Goal: Transaction & Acquisition: Purchase product/service

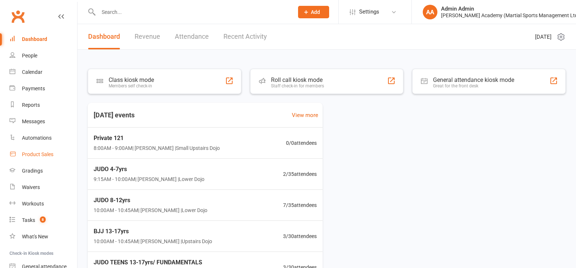
click at [39, 153] on div "Product Sales" at bounding box center [37, 154] width 31 height 6
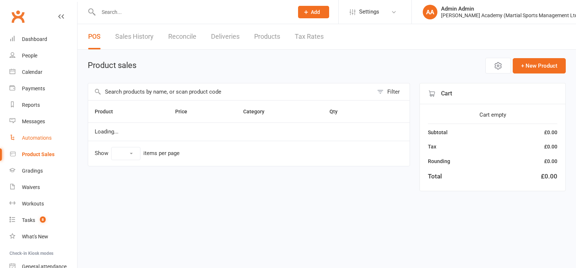
select select "100"
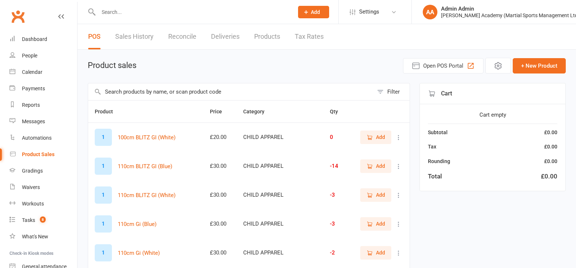
click at [167, 96] on input "text" at bounding box center [230, 91] width 285 height 17
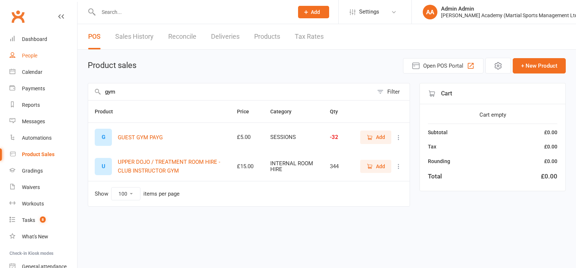
type input "gym"
click at [28, 56] on div "People" at bounding box center [29, 56] width 15 height 6
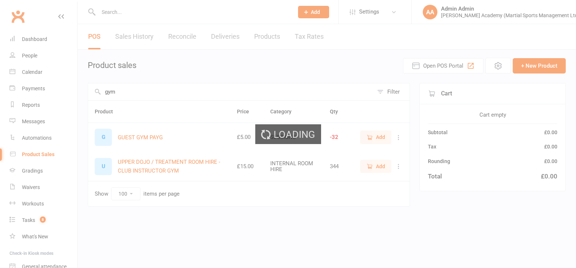
select select "100"
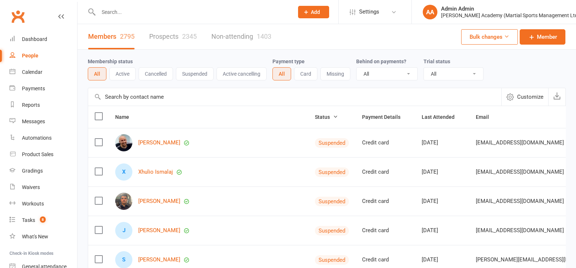
scroll to position [67, 0]
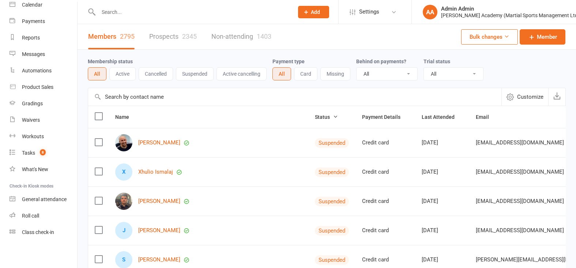
click at [154, 10] on input "text" at bounding box center [192, 12] width 192 height 10
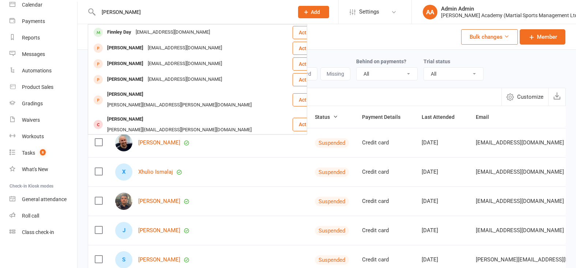
type input "finely"
drag, startPoint x: 154, startPoint y: 10, endPoint x: 121, endPoint y: 34, distance: 39.8
click at [122, 34] on div "Finnley Day" at bounding box center [119, 32] width 29 height 11
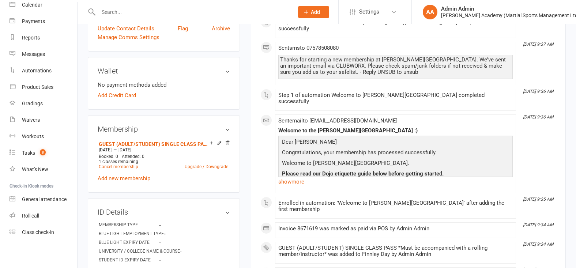
scroll to position [213, 0]
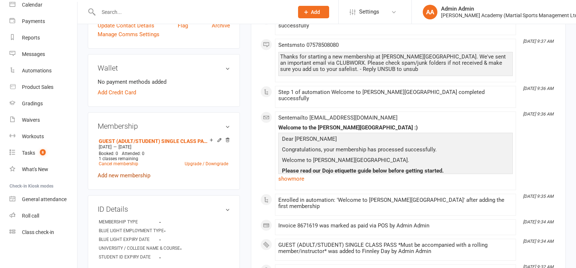
click at [128, 172] on link "Add new membership" at bounding box center [124, 175] width 53 height 7
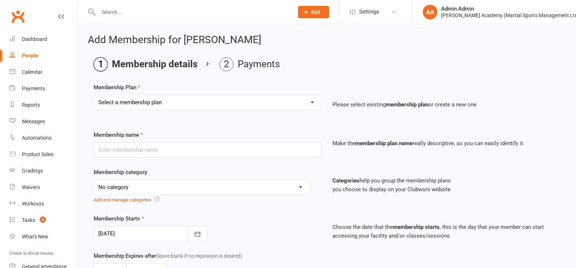
scroll to position [0, 0]
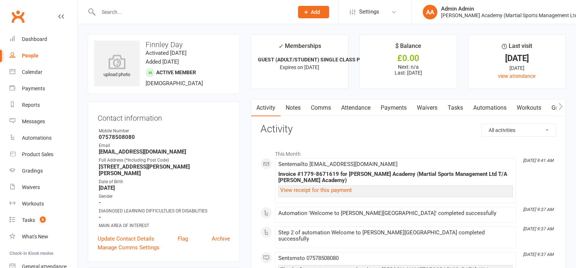
click at [161, 10] on input "text" at bounding box center [192, 12] width 192 height 10
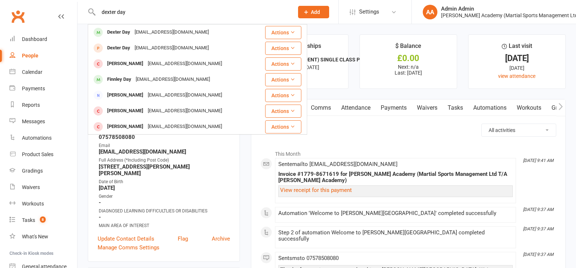
type input "dexter day"
click at [106, 32] on div "Dexter Day" at bounding box center [118, 32] width 27 height 11
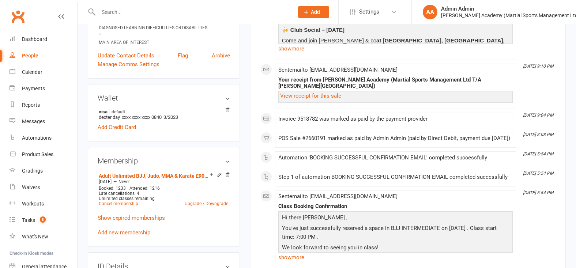
scroll to position [177, 0]
click at [135, 231] on link "Add new membership" at bounding box center [124, 232] width 53 height 7
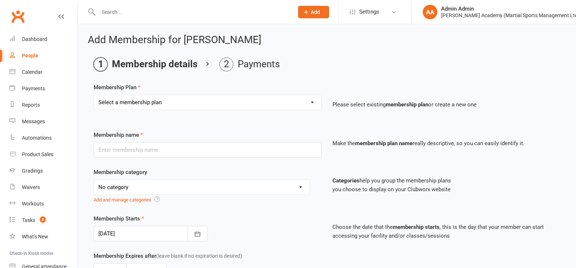
select select "19"
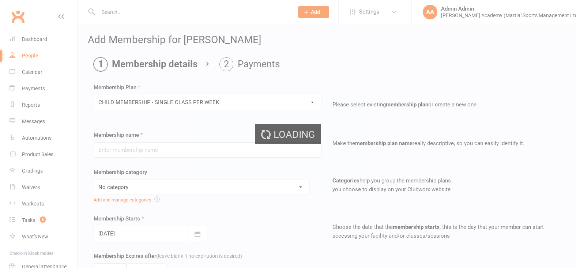
type input "CHILD MEMBERSHIP - SINGLE CLASS PER WEEK"
select select "2"
type input "0"
type input "1"
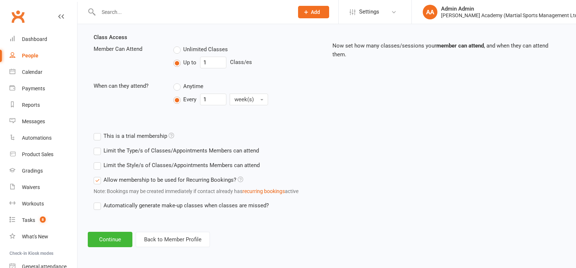
scroll to position [268, 0]
click at [123, 236] on button "Continue" at bounding box center [110, 239] width 45 height 15
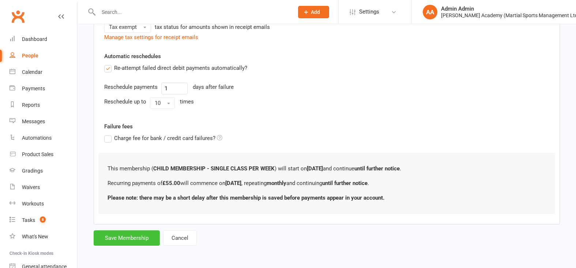
click at [144, 239] on button "Save Membership" at bounding box center [127, 237] width 66 height 15
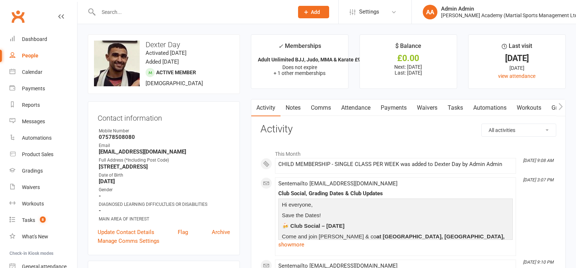
click at [113, 10] on input "text" at bounding box center [192, 12] width 192 height 10
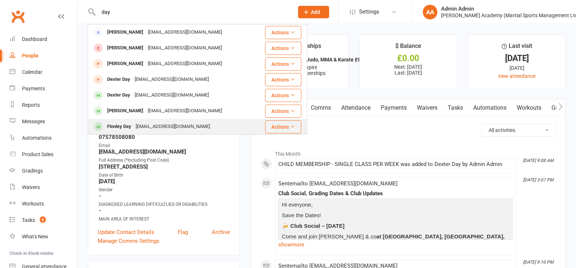
type input "day"
click at [116, 126] on div "Finnley Day" at bounding box center [119, 126] width 29 height 11
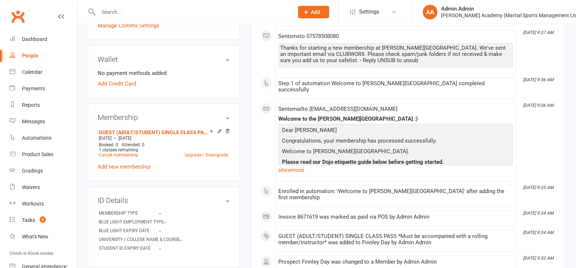
scroll to position [224, 0]
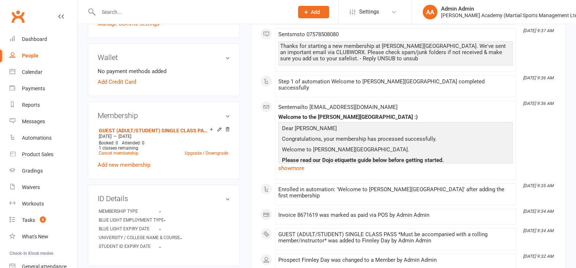
click at [115, 162] on link "Add new membership" at bounding box center [124, 165] width 53 height 7
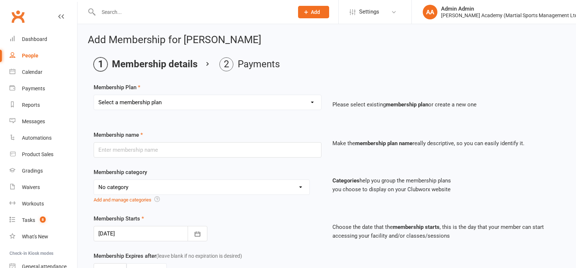
select select "19"
type input "CHILD MEMBERSHIP - SINGLE CLASS PER WEEK"
select select "2"
type input "0"
type input "1"
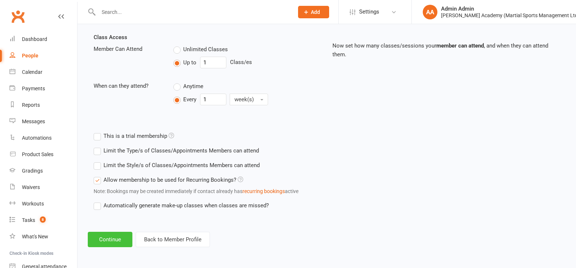
scroll to position [268, 0]
click at [99, 241] on button "Continue" at bounding box center [110, 239] width 45 height 15
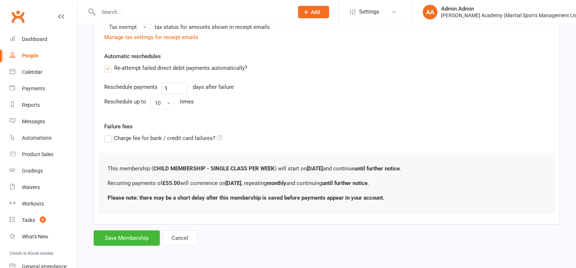
scroll to position [0, 0]
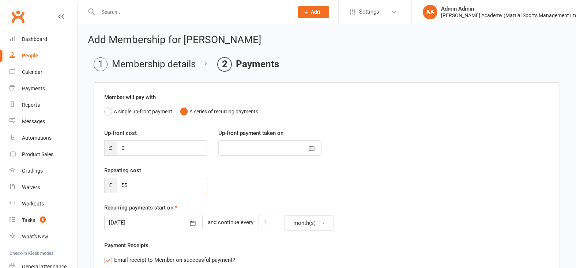
click at [149, 192] on input "55" at bounding box center [162, 185] width 91 height 15
type input "5"
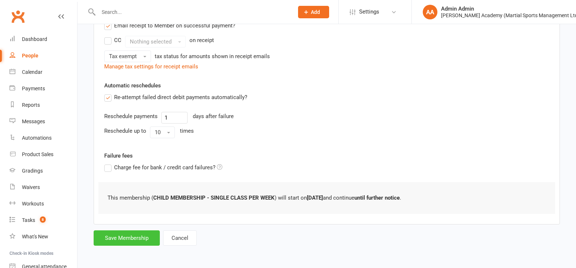
scroll to position [238, 0]
type input "0"
click at [139, 236] on button "Save Membership" at bounding box center [127, 237] width 66 height 15
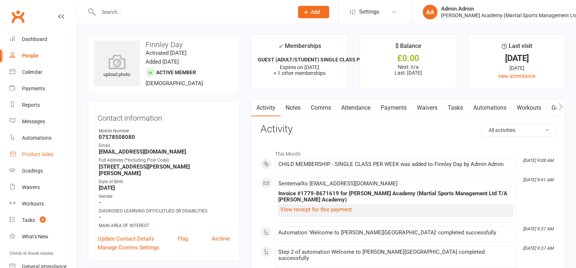
click at [30, 155] on div "Product Sales" at bounding box center [37, 154] width 31 height 6
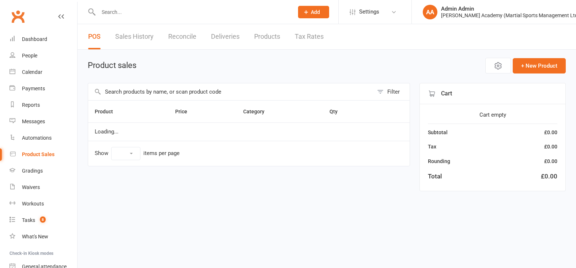
select select "100"
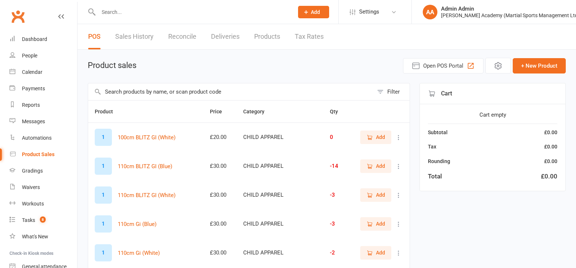
click at [144, 94] on input "text" at bounding box center [230, 91] width 285 height 17
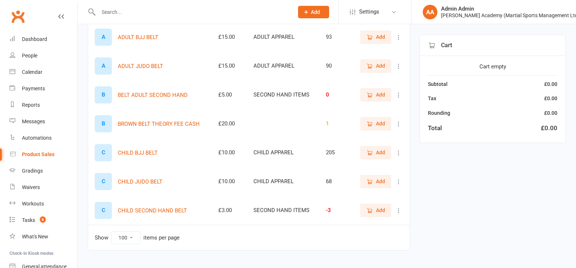
scroll to position [99, 0]
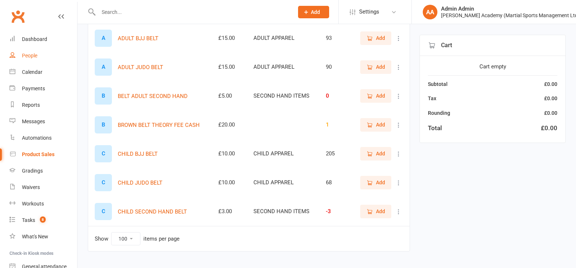
type input "belt"
click at [38, 56] on link "People" at bounding box center [44, 56] width 68 height 16
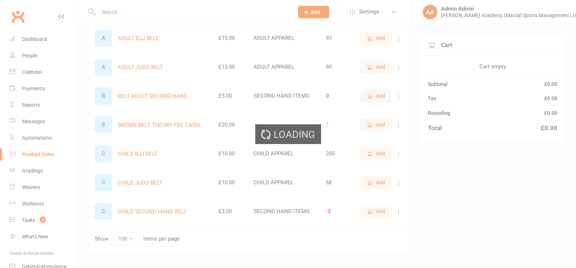
select select "100"
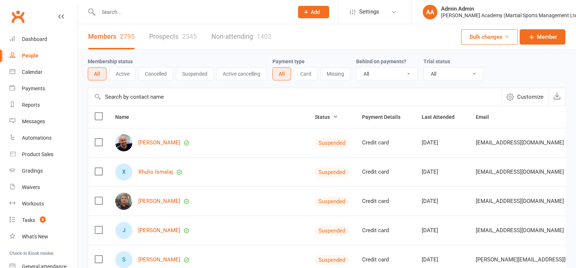
click at [122, 11] on input "text" at bounding box center [192, 12] width 192 height 10
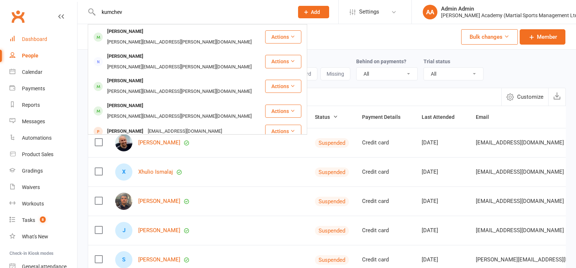
type input "kumchev"
click at [54, 39] on link "Dashboard" at bounding box center [44, 39] width 68 height 16
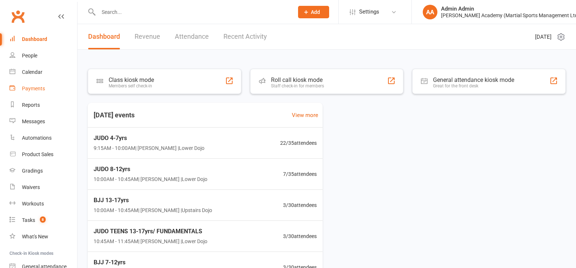
click at [37, 91] on div "Payments" at bounding box center [33, 89] width 23 height 6
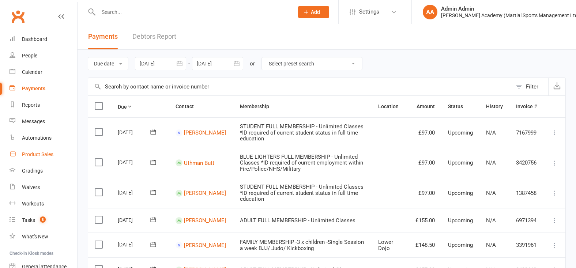
click at [41, 148] on link "Product Sales" at bounding box center [44, 154] width 68 height 16
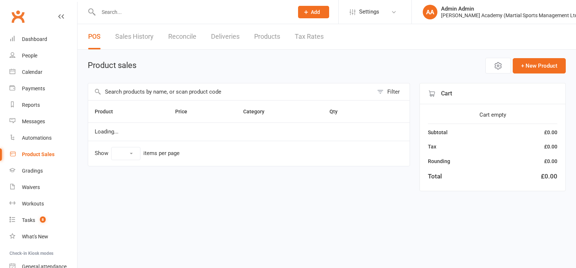
select select "100"
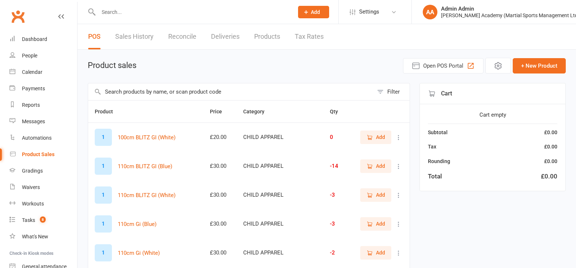
click at [140, 91] on input "text" at bounding box center [230, 91] width 285 height 17
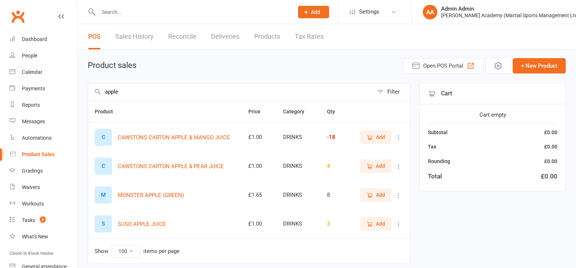
type input "apple"
click at [378, 141] on span "Add" at bounding box center [380, 137] width 9 height 8
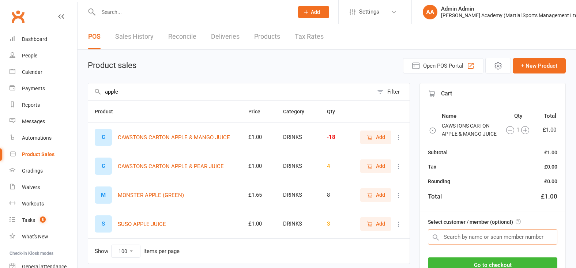
click at [488, 241] on input "text" at bounding box center [492, 236] width 129 height 15
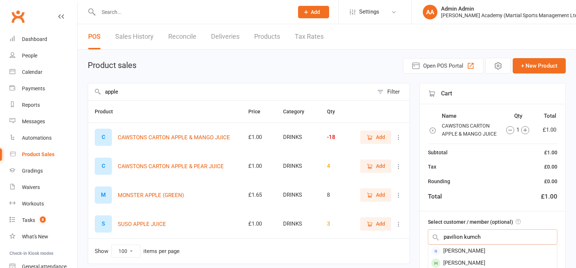
type input "pavilion lunch"
drag, startPoint x: 429, startPoint y: 235, endPoint x: 455, endPoint y: 255, distance: 32.1
click at [455, 255] on div "[PERSON_NAME]" at bounding box center [492, 251] width 129 height 12
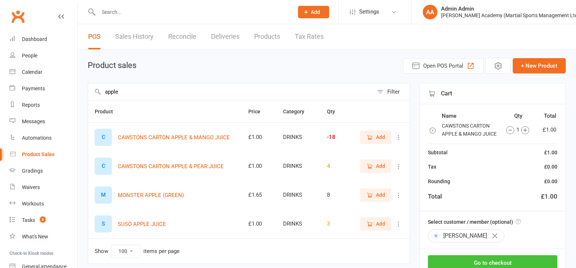
click at [467, 260] on button "Go to checkout" at bounding box center [492, 262] width 129 height 15
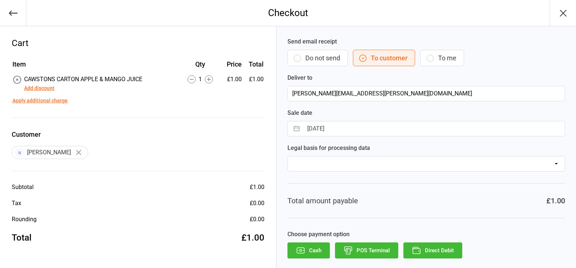
click at [348, 255] on button "POS Terminal" at bounding box center [366, 250] width 63 height 16
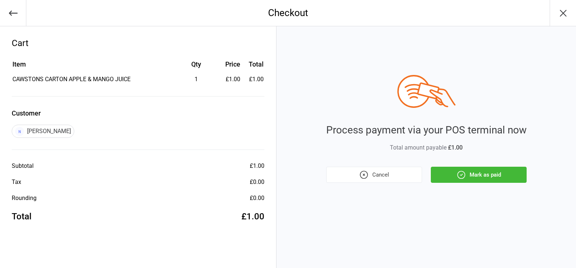
click at [493, 170] on button "Mark as paid" at bounding box center [479, 175] width 96 height 16
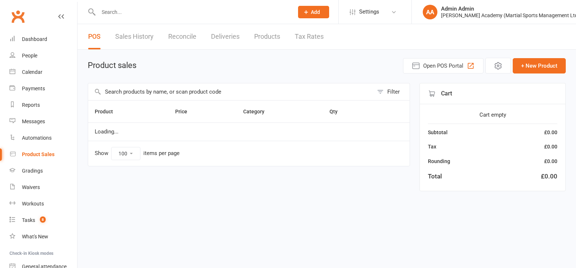
select select "100"
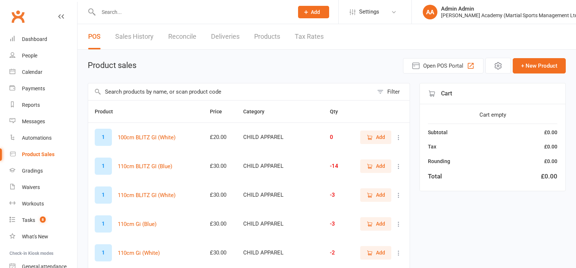
scroll to position [0, 1]
click at [196, 97] on input "text" at bounding box center [230, 91] width 285 height 17
click at [198, 93] on input "text" at bounding box center [230, 91] width 285 height 17
click at [241, 94] on input "text" at bounding box center [230, 91] width 285 height 17
click at [217, 95] on input "text" at bounding box center [230, 91] width 285 height 17
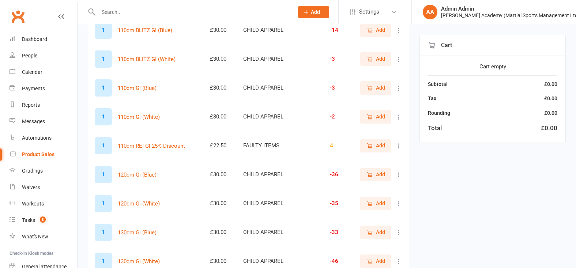
scroll to position [137, 0]
click at [369, 175] on icon "button" at bounding box center [370, 174] width 4 height 4
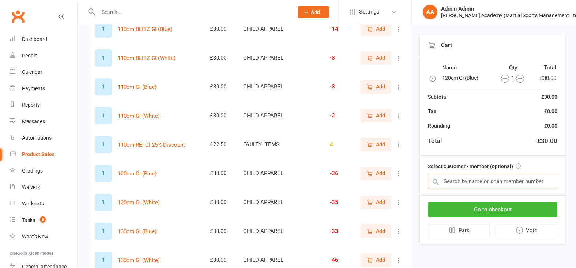
click at [465, 186] on input "text" at bounding box center [492, 181] width 129 height 15
type input "shore"
